Goal: Information Seeking & Learning: Learn about a topic

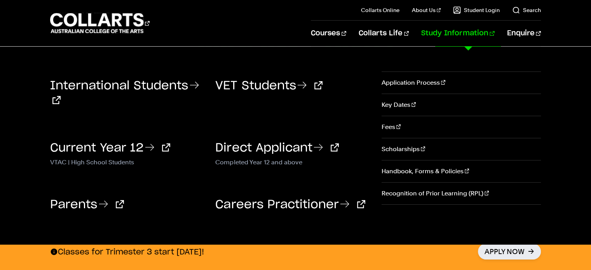
scroll to position [155, 0]
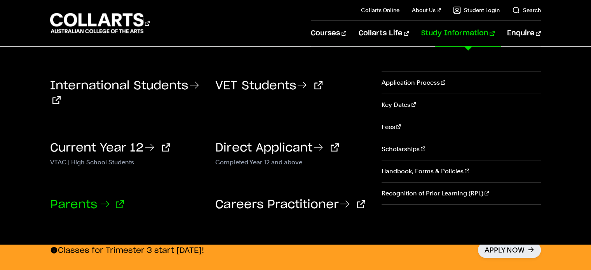
click at [66, 204] on link "Parents" at bounding box center [87, 205] width 74 height 12
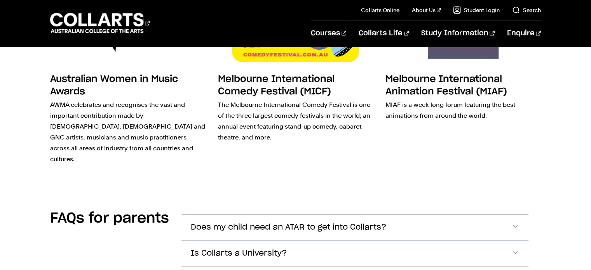
scroll to position [2175, 0]
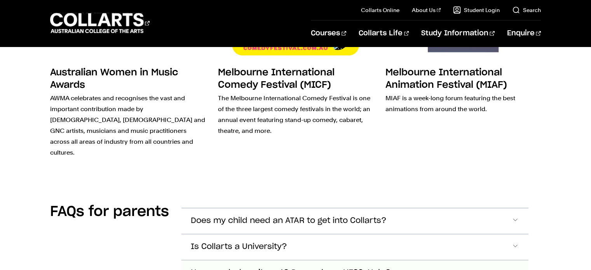
click at [223, 225] on span "How much does it cost? Do you have HECS-Help?" at bounding box center [289, 220] width 196 height 9
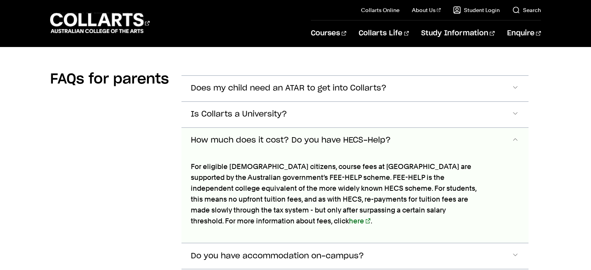
scroll to position [2323, 0]
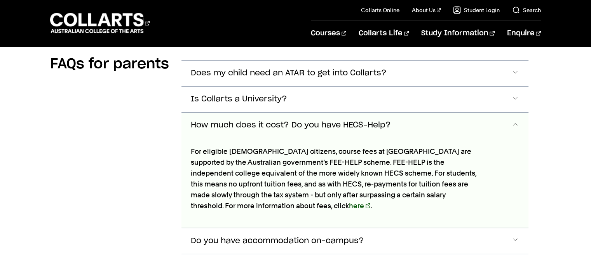
click at [349, 202] on link "here" at bounding box center [359, 206] width 21 height 8
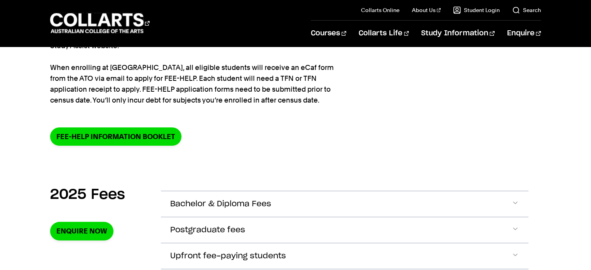
scroll to position [233, 0]
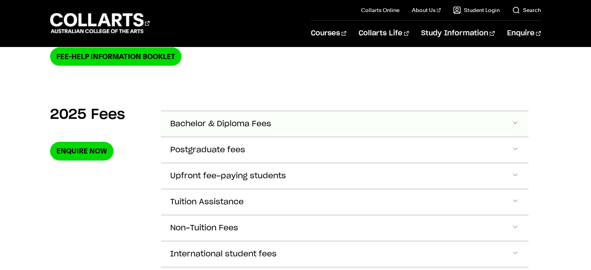
click at [196, 122] on span "Bachelor & Diploma Fees" at bounding box center [220, 124] width 101 height 9
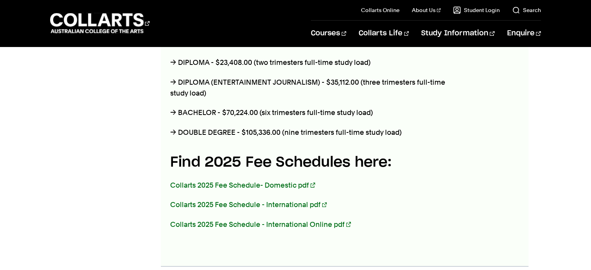
scroll to position [406, 0]
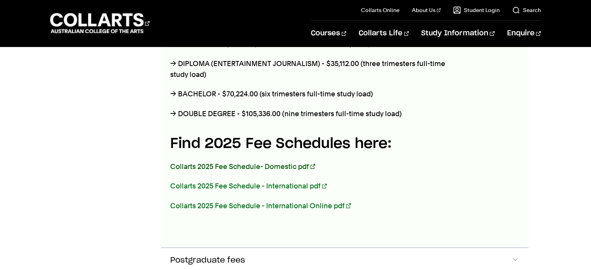
click at [203, 167] on link "Collarts 2025 Fee Schedule- Domestic pdf" at bounding box center [242, 166] width 145 height 8
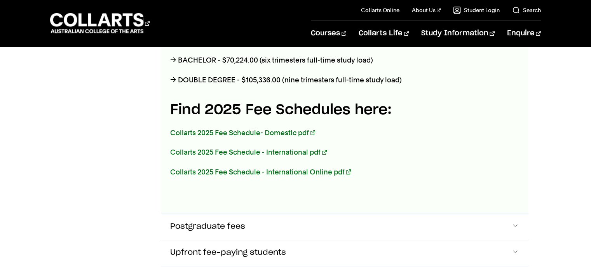
scroll to position [445, 0]
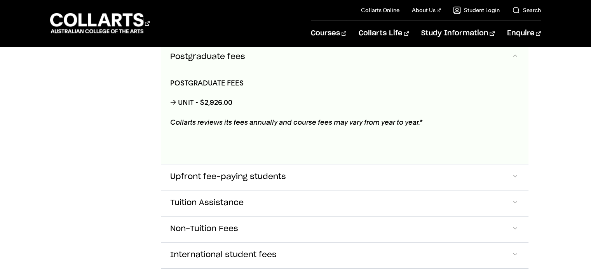
scroll to position [661, 0]
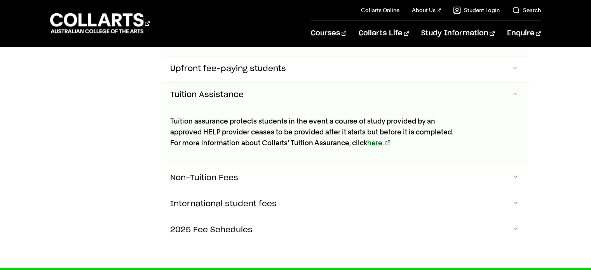
scroll to position [728, 0]
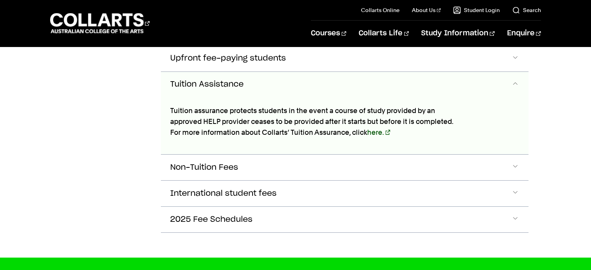
click at [375, 129] on link "here." at bounding box center [378, 132] width 23 height 8
click at [374, 128] on link "here." at bounding box center [378, 132] width 23 height 8
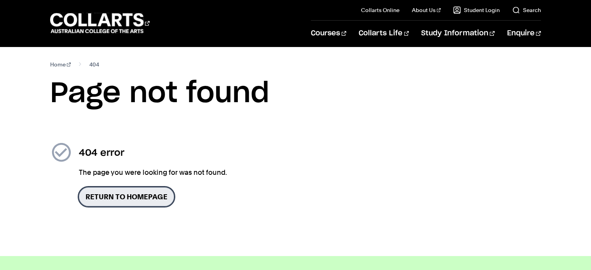
click at [126, 195] on link "Return to homepage" at bounding box center [126, 196] width 95 height 19
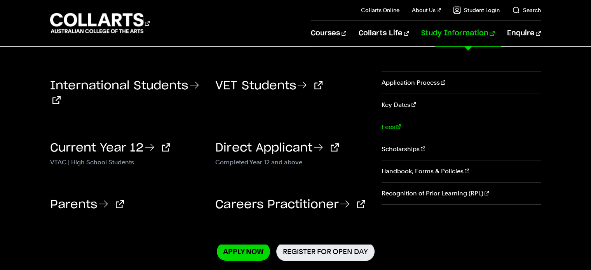
click at [390, 126] on link "Fees" at bounding box center [460, 127] width 159 height 22
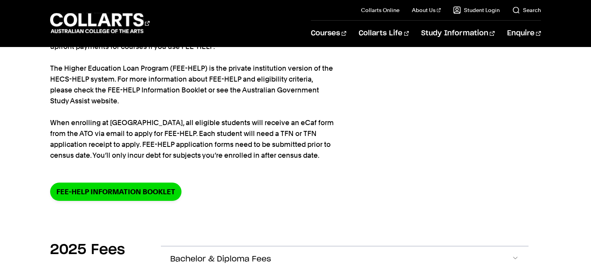
scroll to position [155, 0]
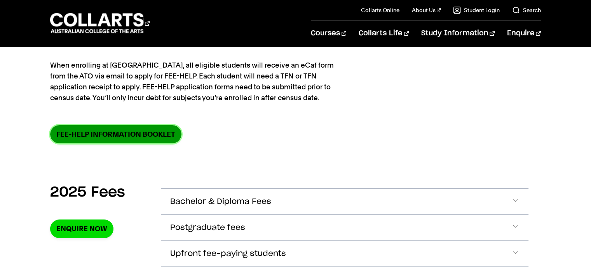
click at [118, 135] on link "FEE-HELP information booklet" at bounding box center [115, 134] width 131 height 18
